Goal: Information Seeking & Learning: Find specific fact

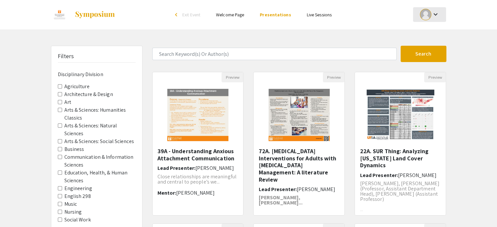
click at [432, 17] on mat-icon "keyboard_arrow_down" at bounding box center [435, 14] width 8 height 8
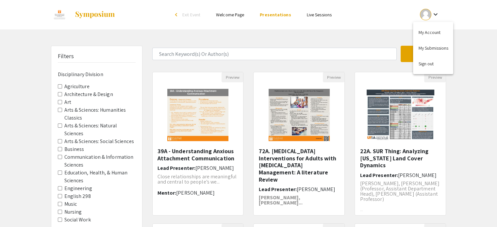
click at [432, 17] on div at bounding box center [248, 113] width 497 height 227
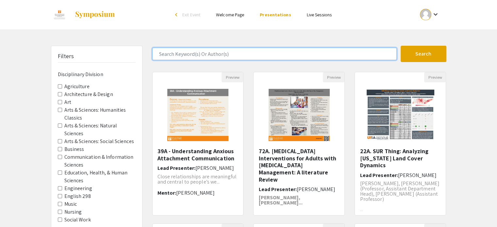
click at [333, 54] on input "Search Keyword(s) Or Author(s)" at bounding box center [274, 54] width 244 height 12
click at [401, 46] on button "Search" at bounding box center [424, 54] width 46 height 16
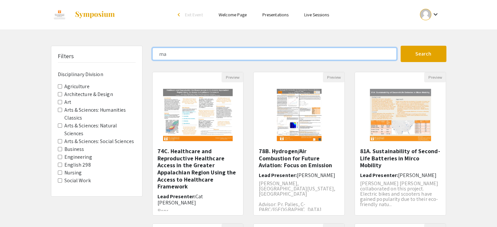
type input "m"
type input "A"
type input "[PERSON_NAME]"
click at [401, 46] on button "Search" at bounding box center [424, 54] width 46 height 16
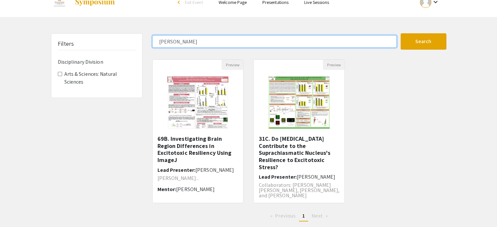
scroll to position [13, 0]
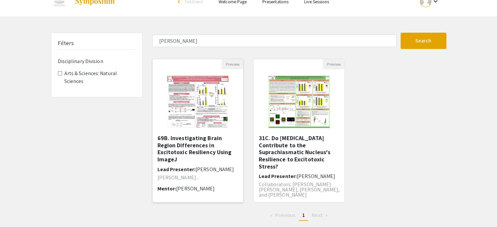
click at [208, 166] on span "[PERSON_NAME]" at bounding box center [214, 169] width 39 height 7
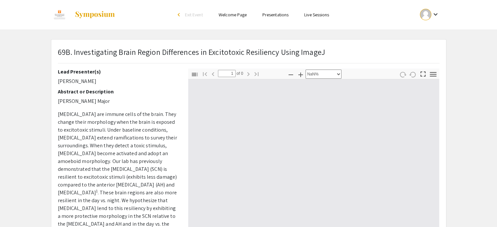
type input "0"
select select "custom"
type input "1"
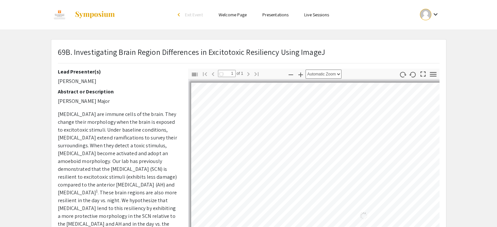
select select "custom"
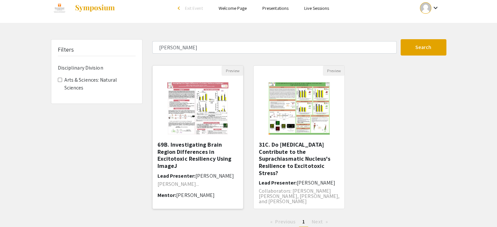
scroll to position [7, 0]
click at [210, 163] on div "69B. Investigating Brain Region Differences in Excitotoxic Resiliency Using Ima…" at bounding box center [198, 172] width 81 height 63
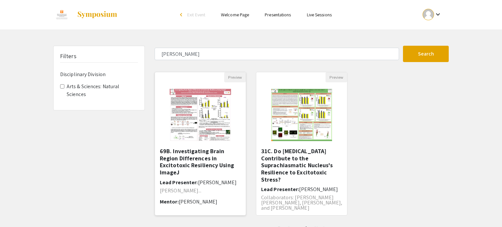
select select "custom"
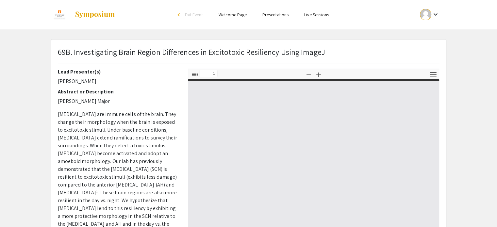
type input "0"
select select "custom"
type input "1"
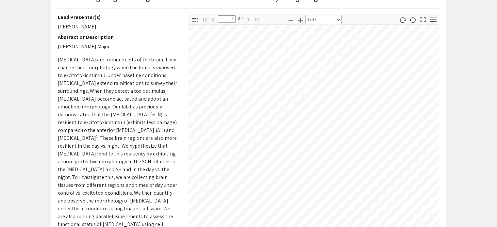
scroll to position [5, 103]
select select "custom"
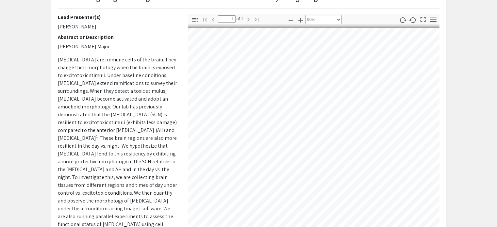
scroll to position [0, 0]
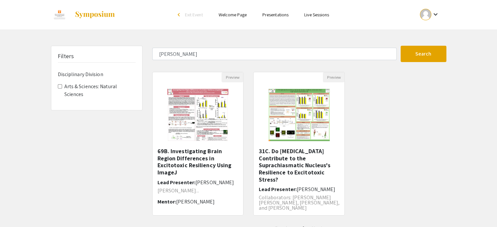
scroll to position [7, 0]
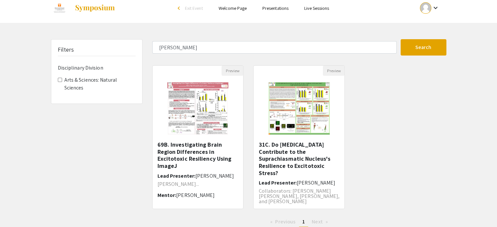
click at [178, 8] on div "arrow_back_ios" at bounding box center [180, 8] width 4 height 4
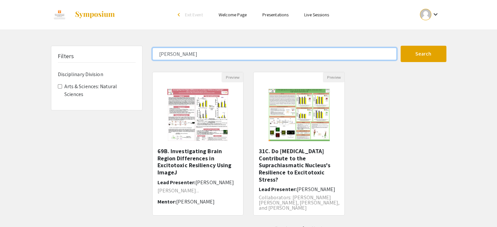
drag, startPoint x: 199, startPoint y: 52, endPoint x: 132, endPoint y: 49, distance: 67.7
click at [132, 49] on div "Filters Disciplinary Division Arts & Sciences: Natural Sciences Jackson Major S…" at bounding box center [248, 142] width 405 height 193
type input "major"
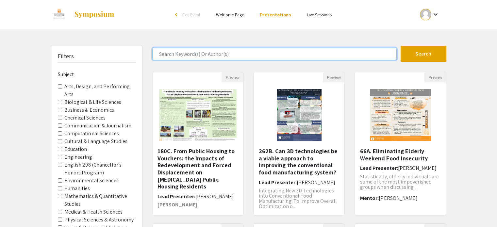
click at [201, 56] on input "Search Keyword(s) Or Author(s)" at bounding box center [274, 54] width 244 height 12
type input "[PERSON_NAME]"
click at [401, 46] on button "Search" at bounding box center [424, 54] width 46 height 16
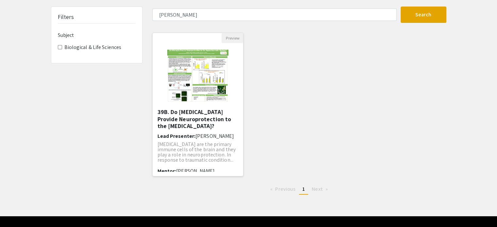
click at [227, 86] on img "Open Presentation <p>39B. Do Microglia Provide Neuroprotection to the Suprachia…" at bounding box center [198, 75] width 81 height 65
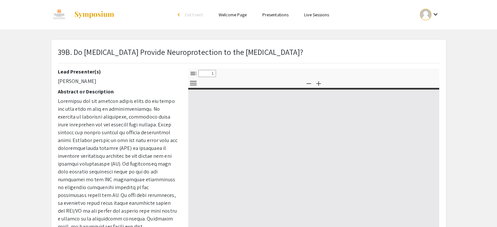
select select "custom"
type input "0"
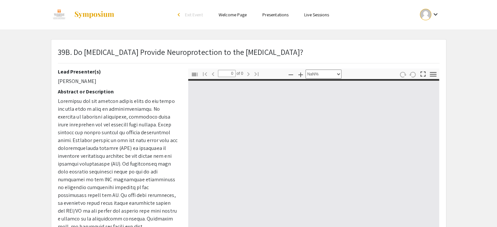
select select "auto"
type input "1"
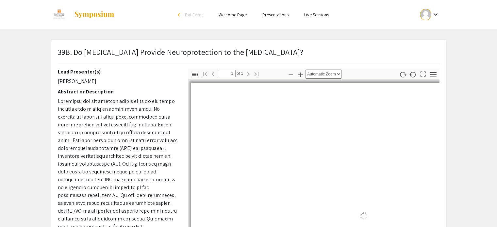
select select "auto"
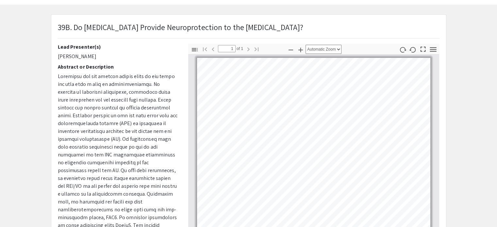
scroll to position [25, 0]
